Goal: Information Seeking & Learning: Check status

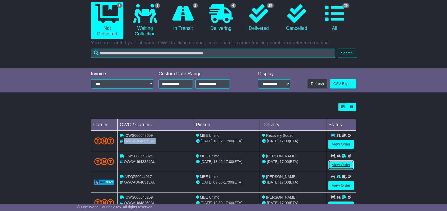
click at [345, 164] on link "View Order" at bounding box center [340, 164] width 25 height 9
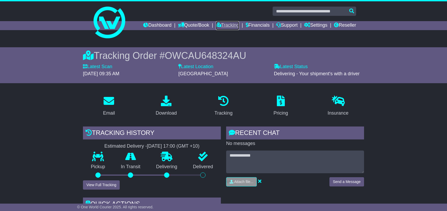
click at [231, 24] on link "Tracking" at bounding box center [227, 25] width 23 height 9
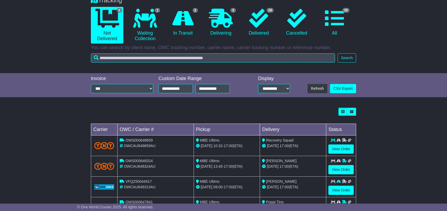
scroll to position [106, 0]
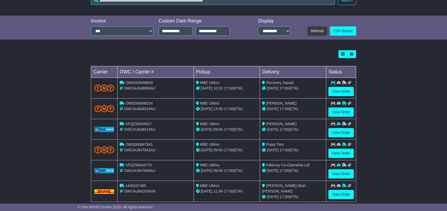
click at [138, 109] on span "OWCAU648324AU" at bounding box center [140, 109] width 32 height 4
copy span "OWCAU648324AU"
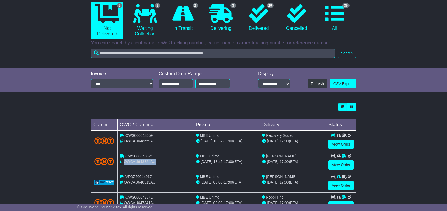
scroll to position [114, 0]
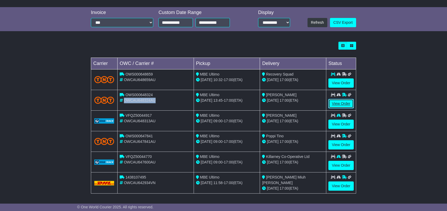
click at [342, 104] on link "View Order" at bounding box center [340, 103] width 25 height 9
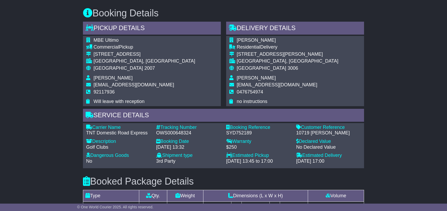
scroll to position [291, 0]
